Goal: Find contact information: Find contact information

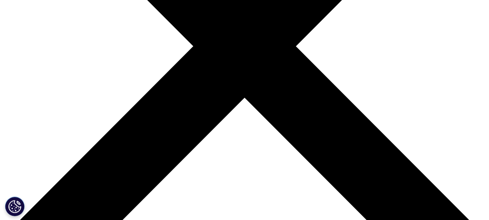
scroll to position [195, 0]
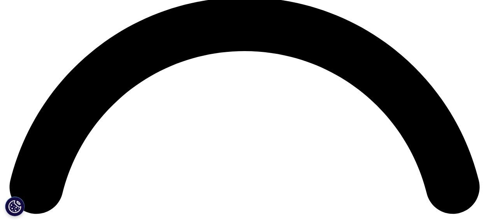
scroll to position [701, 0]
